Goal: Task Accomplishment & Management: Manage account settings

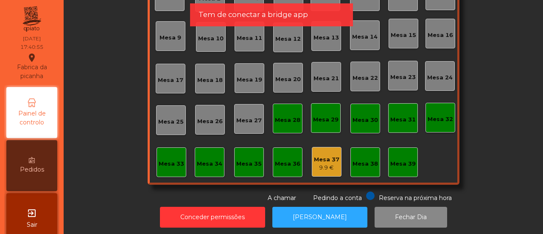
scroll to position [100, 0]
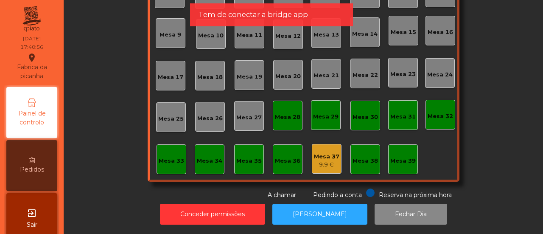
click at [331, 153] on div "Mesa 37" at bounding box center [326, 156] width 25 height 8
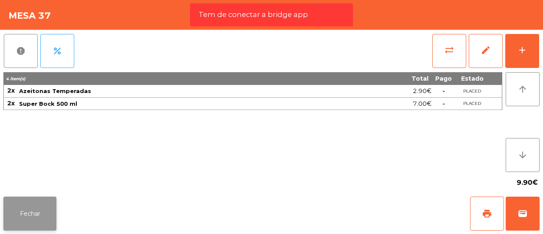
click at [47, 205] on button "Fechar" at bounding box center [29, 213] width 53 height 34
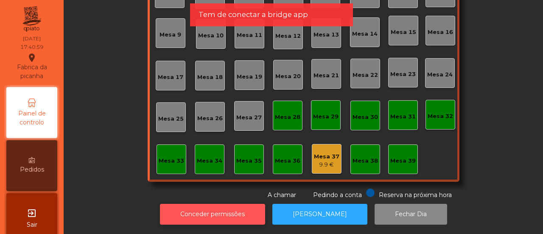
click at [232, 209] on button "Conceder permissões" at bounding box center [212, 214] width 105 height 21
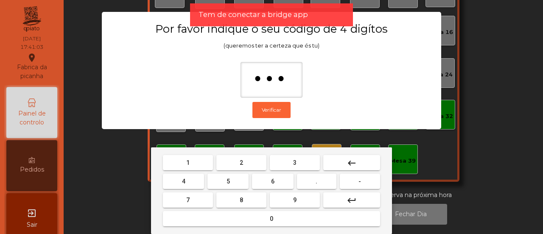
type input "****"
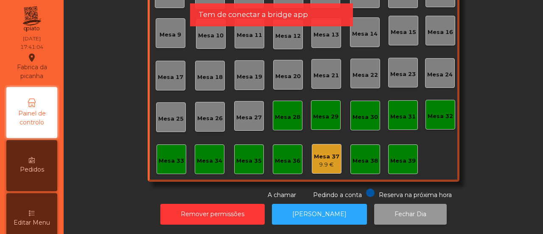
click at [393, 204] on button "Fechar Dia" at bounding box center [410, 214] width 73 height 21
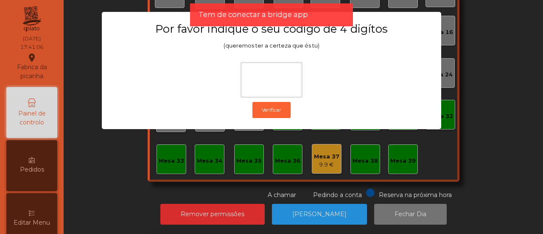
click at [452, 169] on div "1 2 3 keyboard_backspace 4 5 6 . - 7 8 9 keyboard_return 0" at bounding box center [271, 190] width 543 height 87
click at [316, 151] on ngb-modal-window "Por favor indique o seu código de 4 digítos (queremos ter a certeza que és tu) …" at bounding box center [272, 117] width 516 height 234
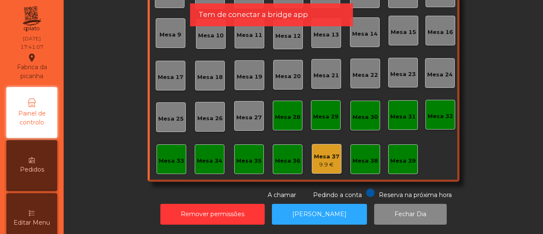
click at [316, 152] on div "Mesa 37" at bounding box center [326, 156] width 25 height 8
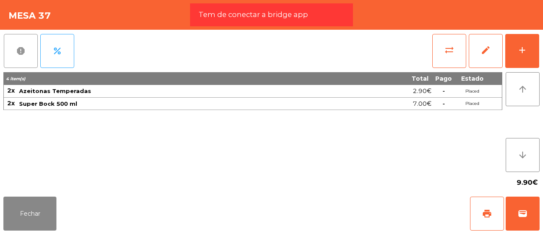
click at [29, 45] on button "report" at bounding box center [21, 51] width 34 height 34
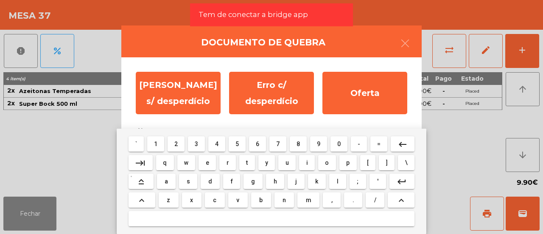
click at [201, 149] on body "Fabrica da picanha location_on [DATE] 17:41:10 Painel de controlo Pedidos Edita…" at bounding box center [271, 117] width 543 height 234
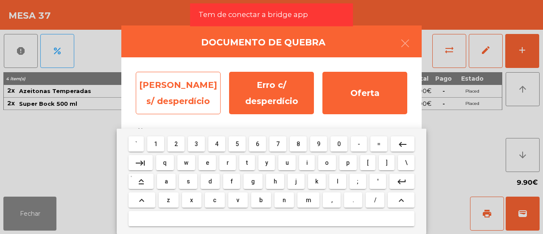
type textarea "*"
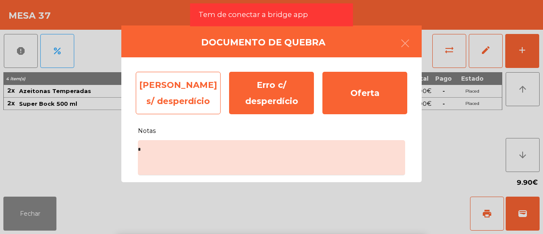
click at [175, 94] on div "[PERSON_NAME] s/ desperdício" at bounding box center [178, 93] width 85 height 42
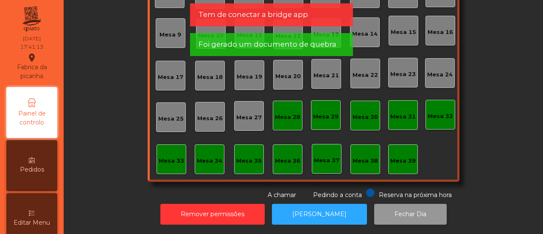
click at [389, 209] on button "Fechar Dia" at bounding box center [410, 214] width 73 height 21
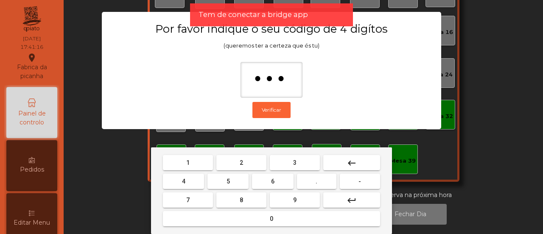
type input "****"
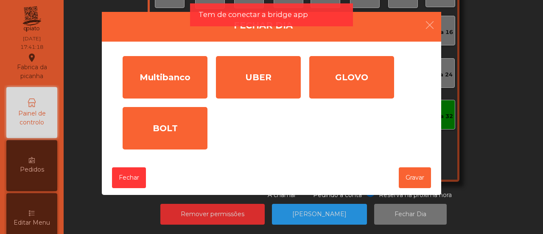
drag, startPoint x: 185, startPoint y: 84, endPoint x: 244, endPoint y: 140, distance: 81.3
click at [244, 140] on div "Multibanco Valor (€) * Comissão (€) * UBER Valor (€) * GLOVO Valor (€) * BOLT V…" at bounding box center [271, 103] width 306 height 102
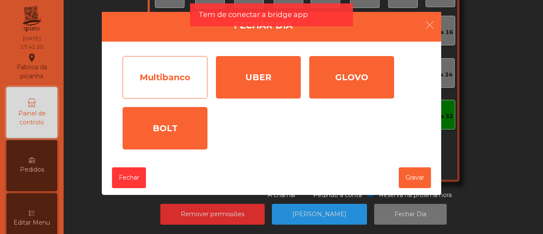
click at [186, 73] on div "Multibanco" at bounding box center [165, 77] width 85 height 42
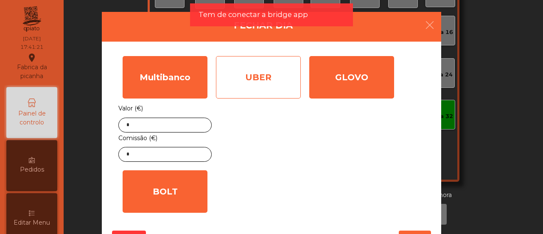
click at [263, 81] on div "UBER" at bounding box center [258, 77] width 85 height 42
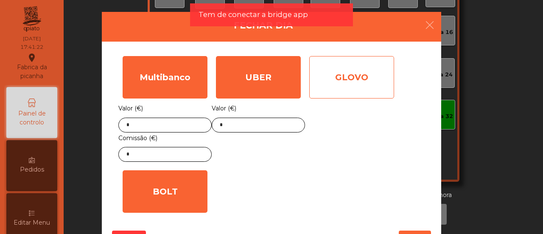
click at [347, 83] on div "GLOVO" at bounding box center [351, 77] width 85 height 42
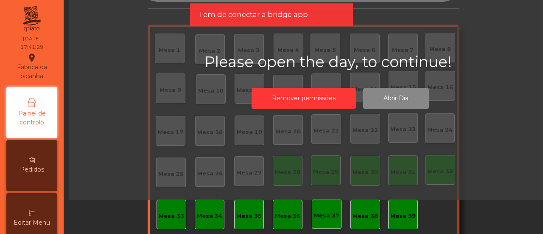
scroll to position [0, 0]
